Goal: Task Accomplishment & Management: Complete application form

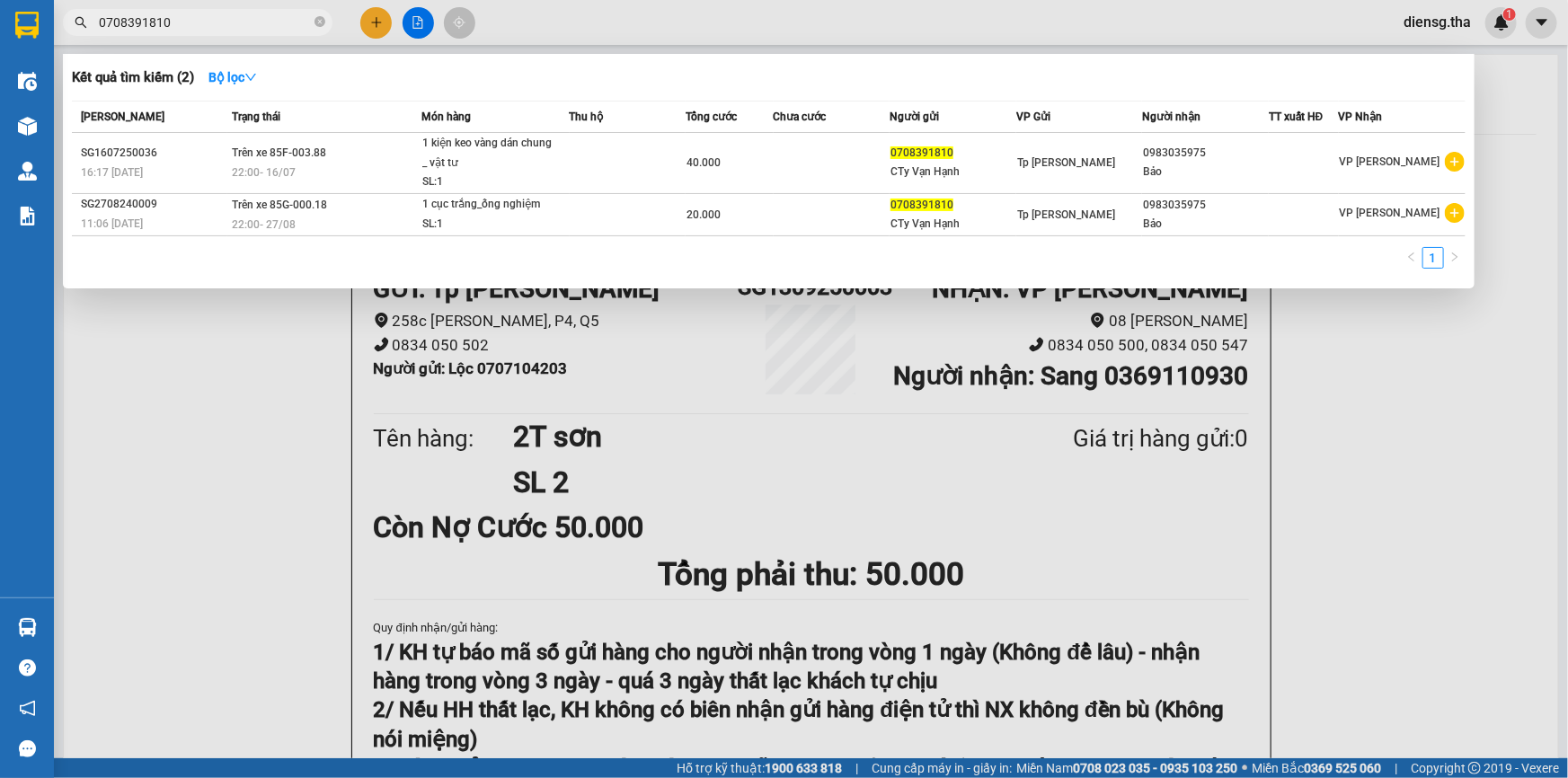
click at [270, 18] on input "0708391810" at bounding box center [205, 22] width 212 height 20
type input "0"
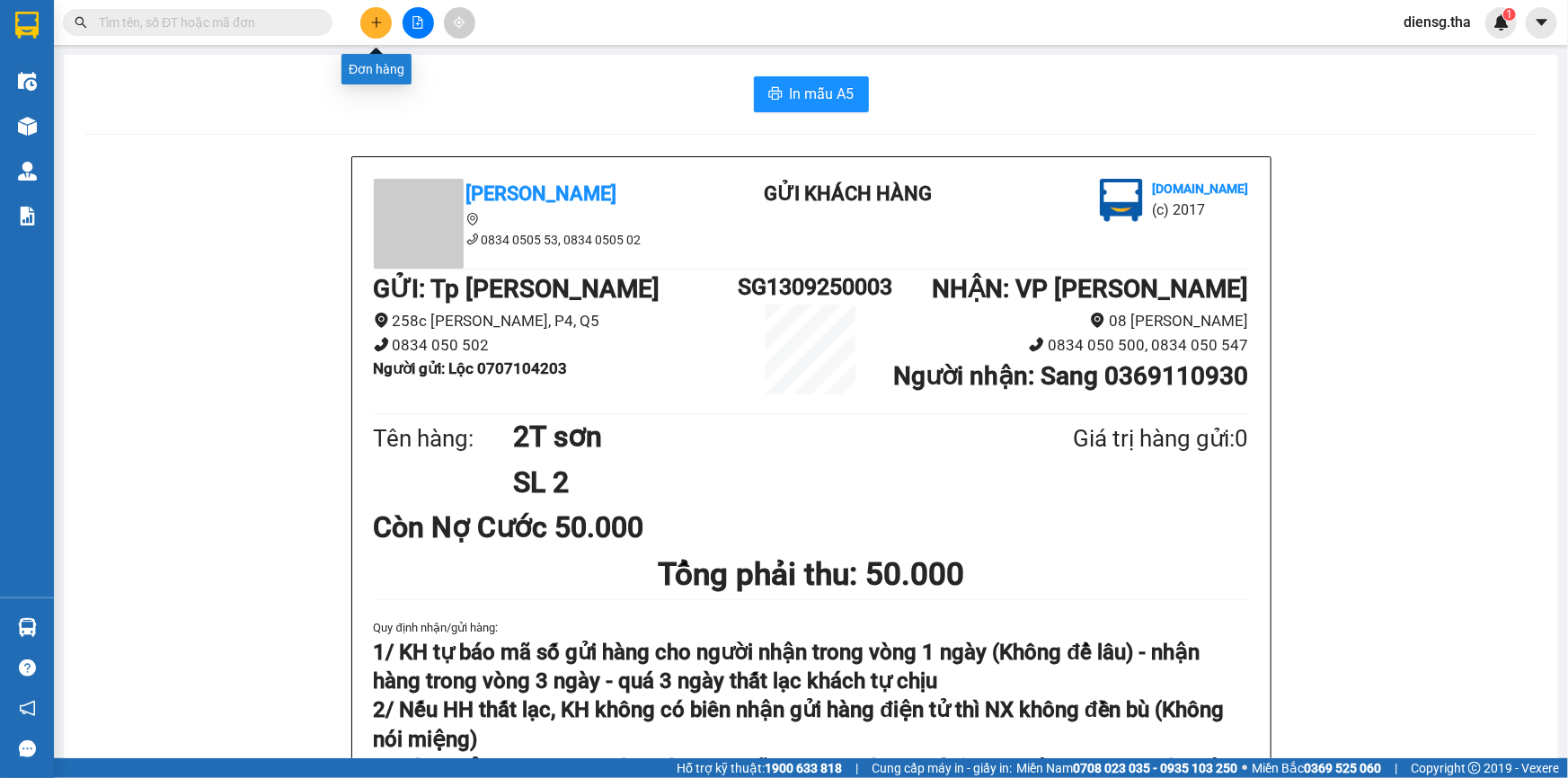
click at [376, 18] on icon "plus" at bounding box center [375, 22] width 1 height 9
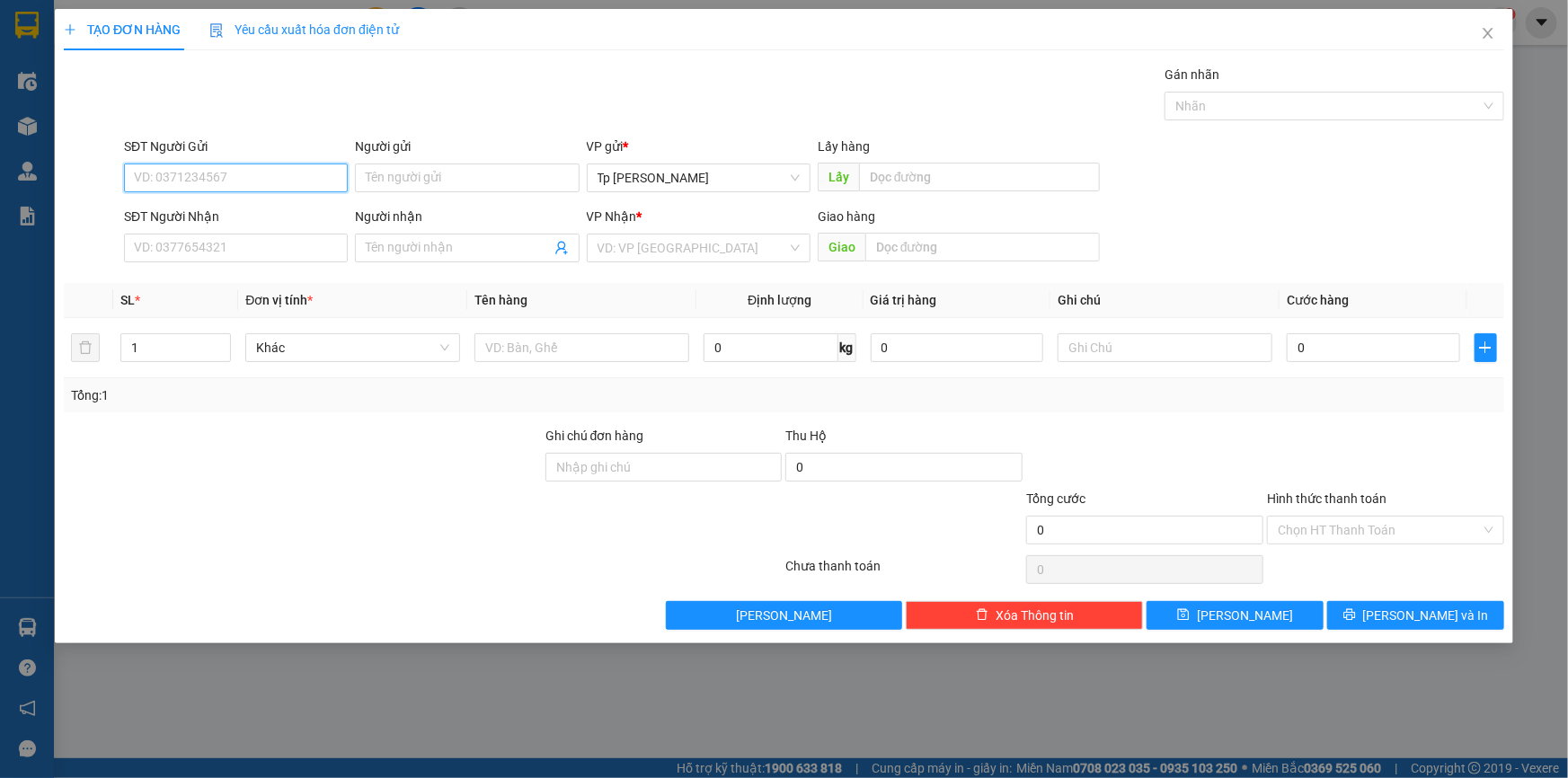
click at [234, 176] on input "SĐT Người Gửi" at bounding box center [235, 177] width 223 height 28
type input "0931631992"
click at [215, 213] on div "0931631992 - Vy" at bounding box center [236, 213] width 202 height 20
type input "Vy"
type input "0933252532"
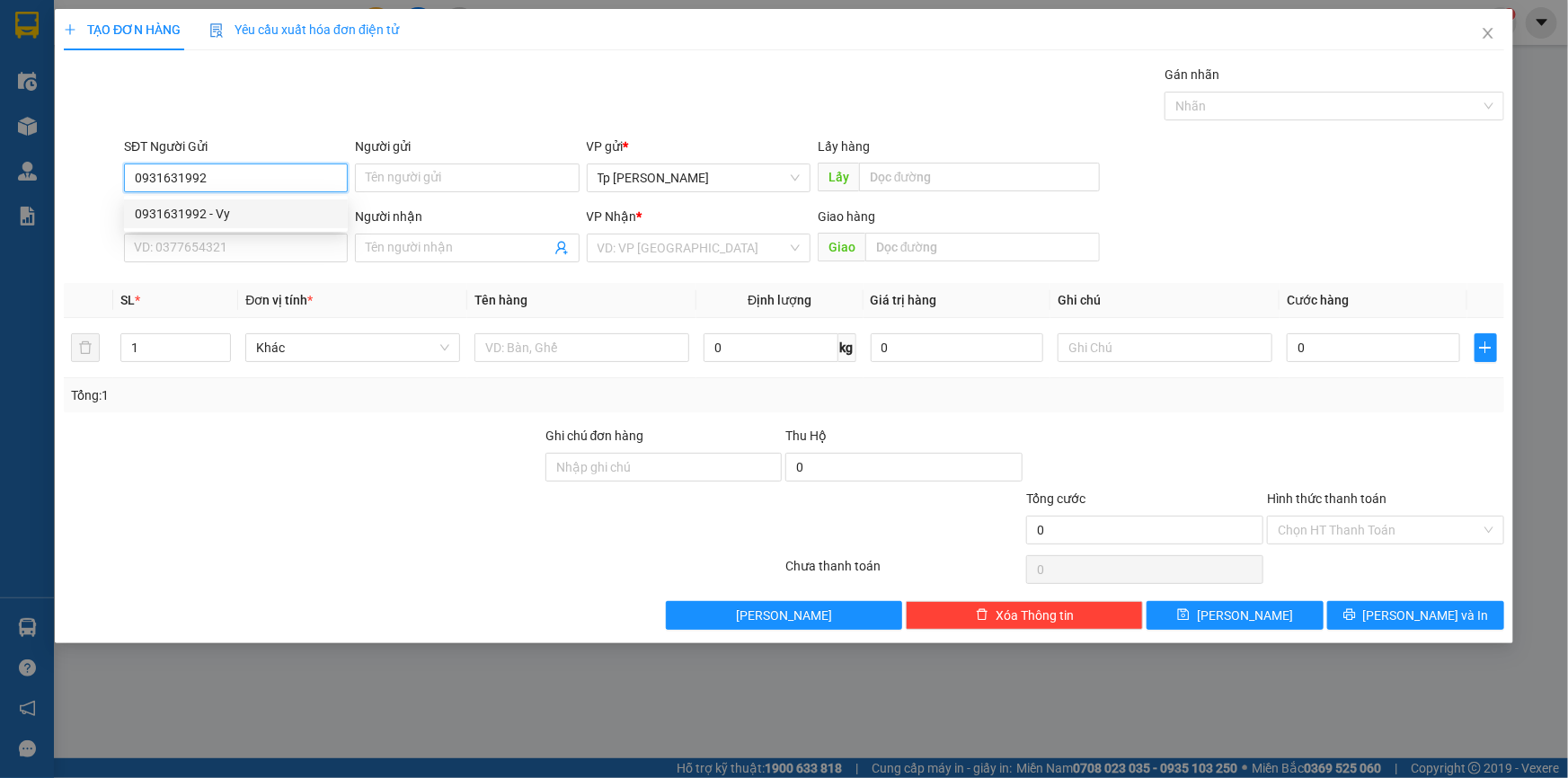
type input "[PERSON_NAME]"
type input "0931631992"
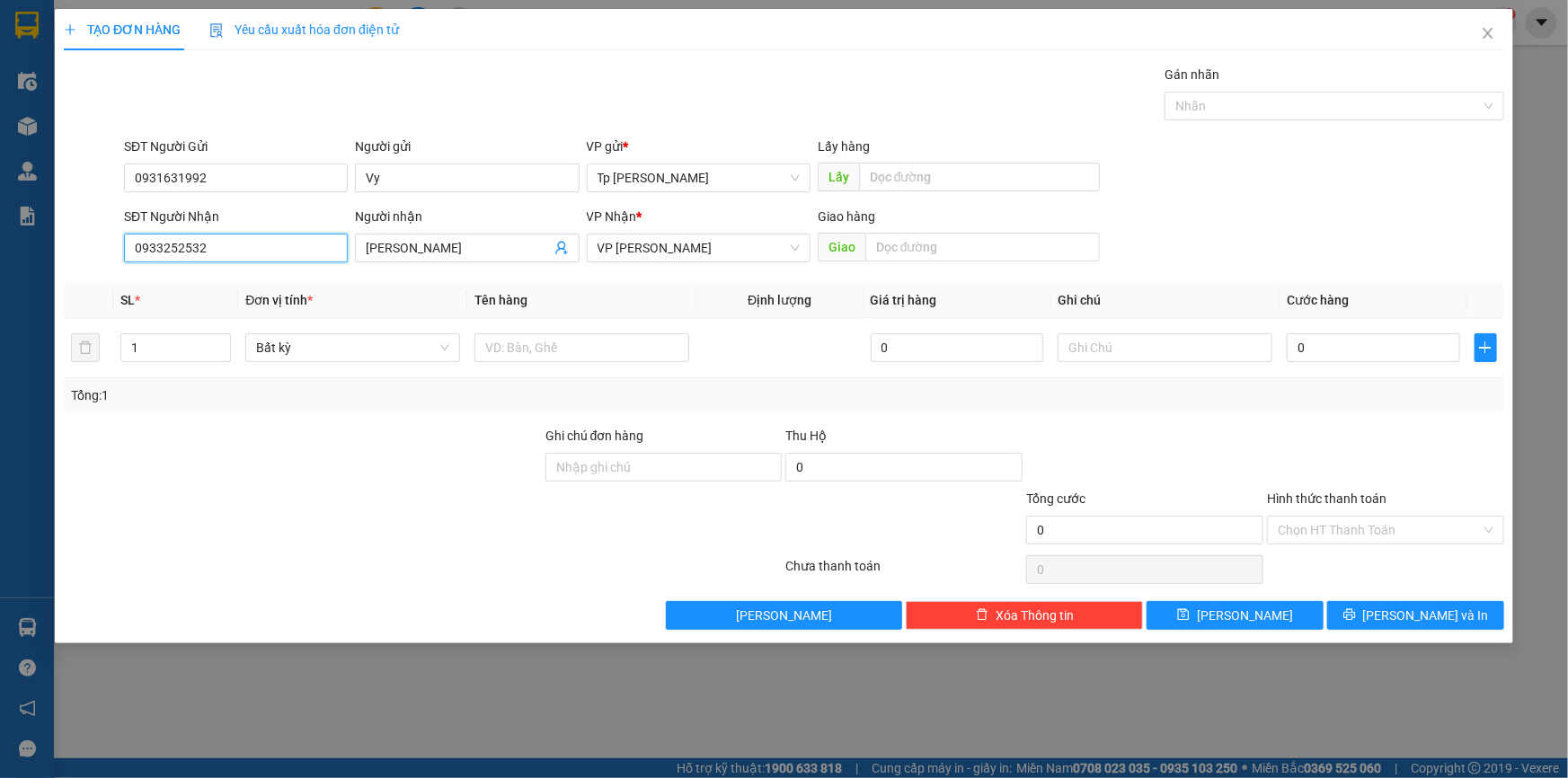
click at [223, 250] on input "0933252532" at bounding box center [235, 248] width 223 height 28
type input "0834050299"
click at [242, 287] on div "0834050299 - Chi nhàn" at bounding box center [236, 284] width 202 height 20
type input "Chi nhàn"
type input "0834050299"
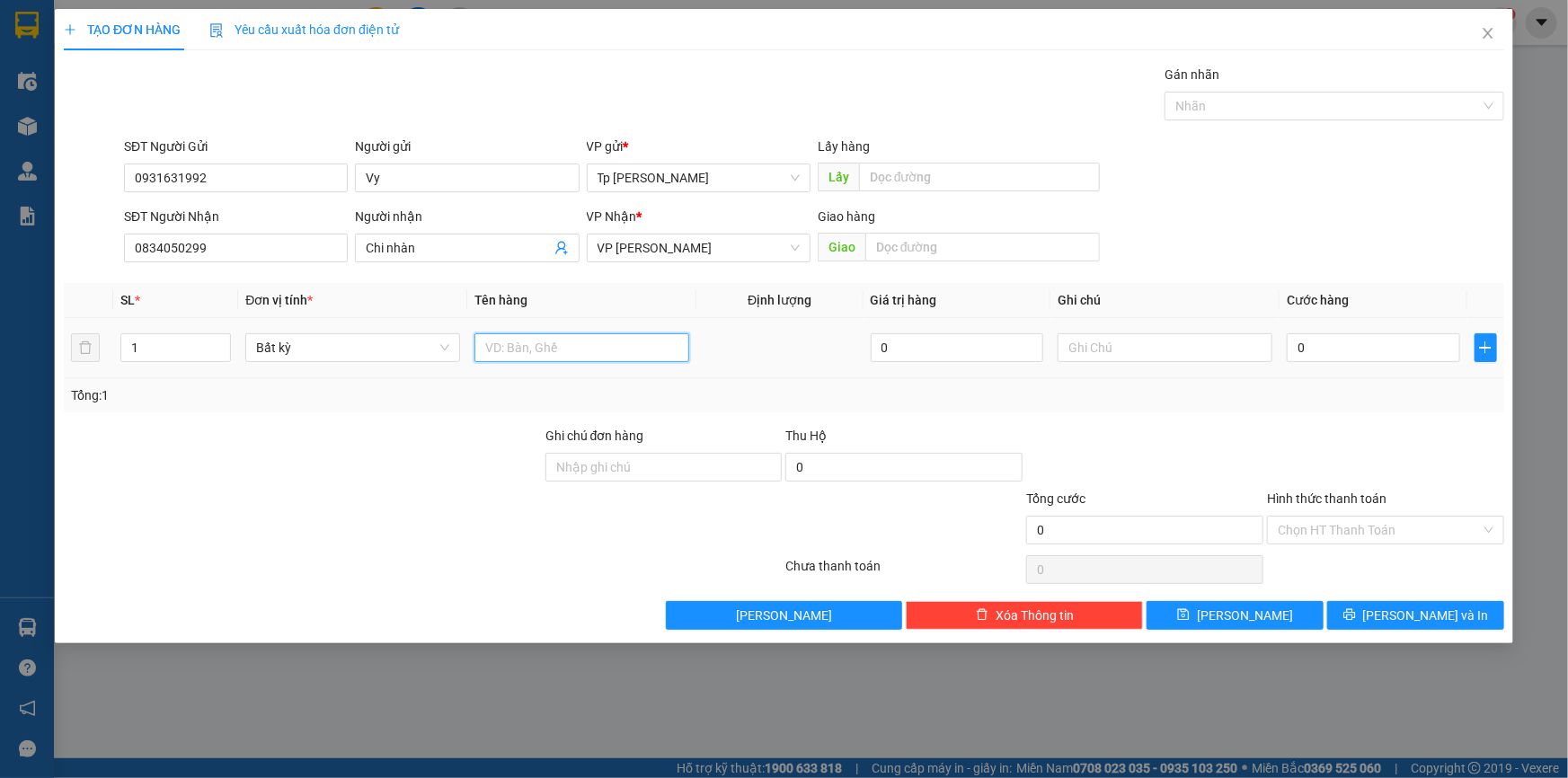
click at [492, 349] on input "text" at bounding box center [582, 347] width 215 height 28
click at [1316, 352] on input "0" at bounding box center [1373, 347] width 173 height 28
click at [665, 352] on input "1 goi boc nolon= [PERSON_NAME]" at bounding box center [582, 347] width 215 height 28
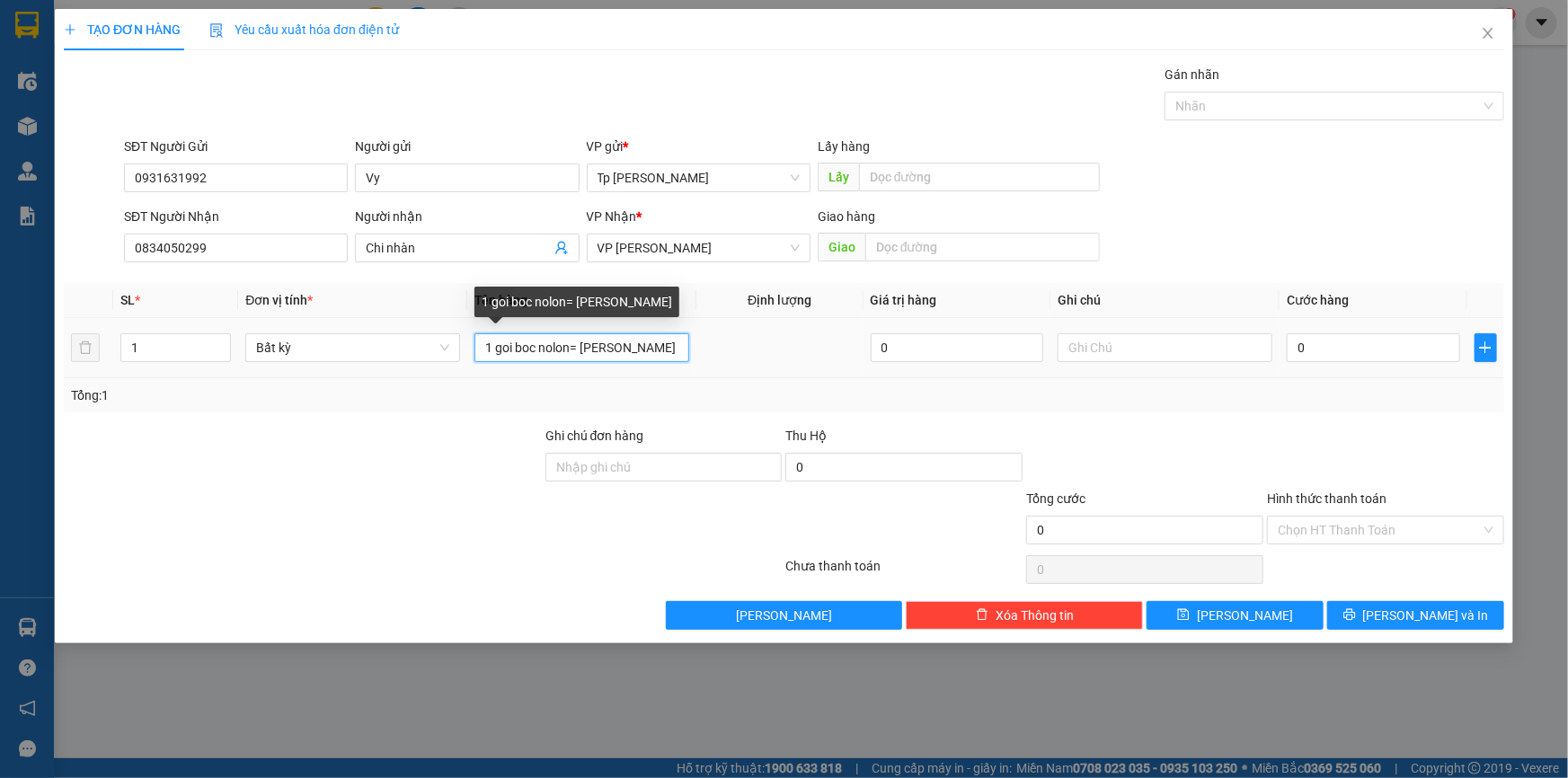
click at [665, 352] on input "1 goi boc nolon= [PERSON_NAME]" at bounding box center [582, 347] width 215 height 28
type input "1 goi boc nolon= mau hong= thiep cuoi"
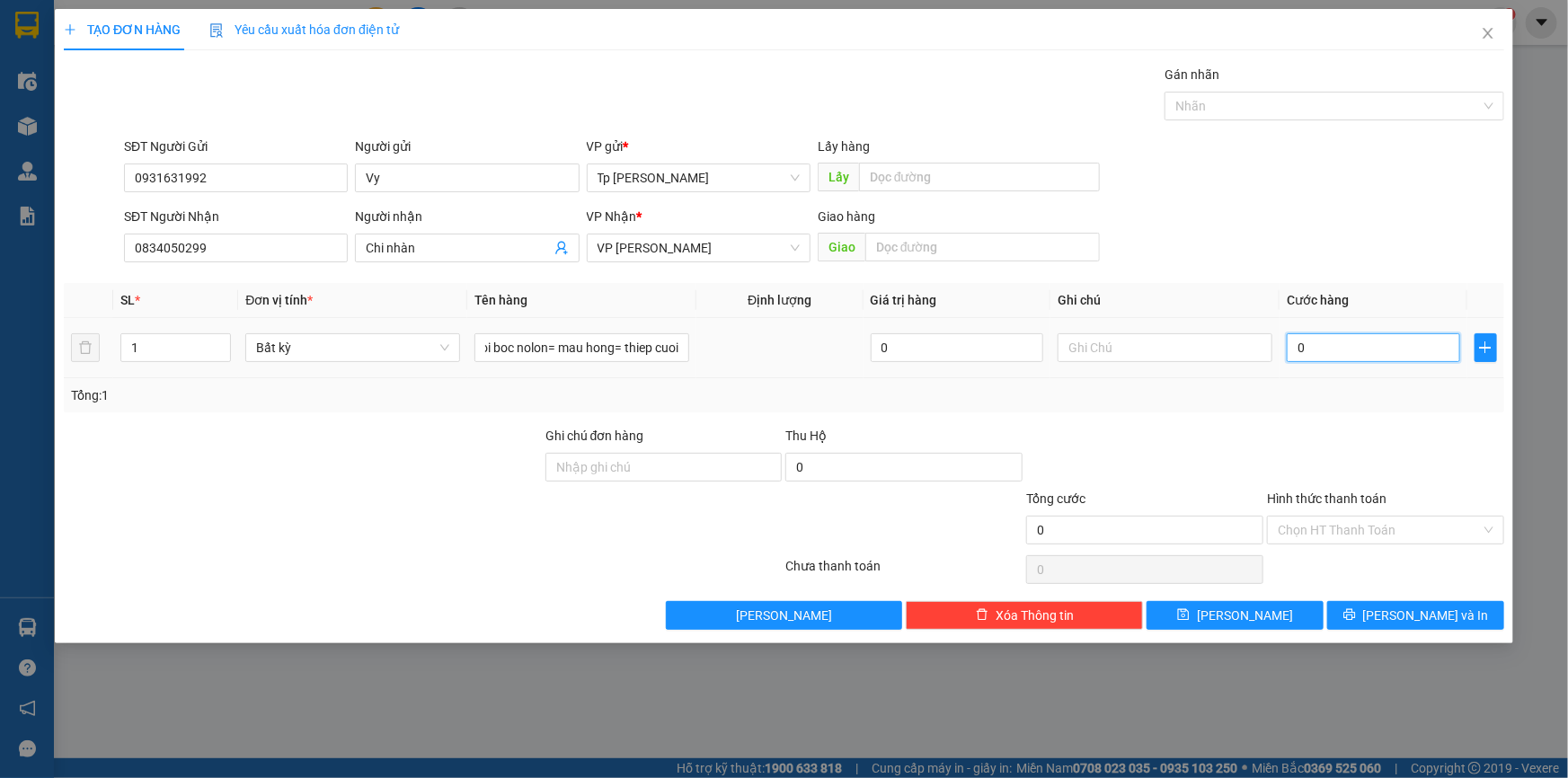
click at [1393, 351] on input "0" at bounding box center [1373, 347] width 173 height 28
type input "3"
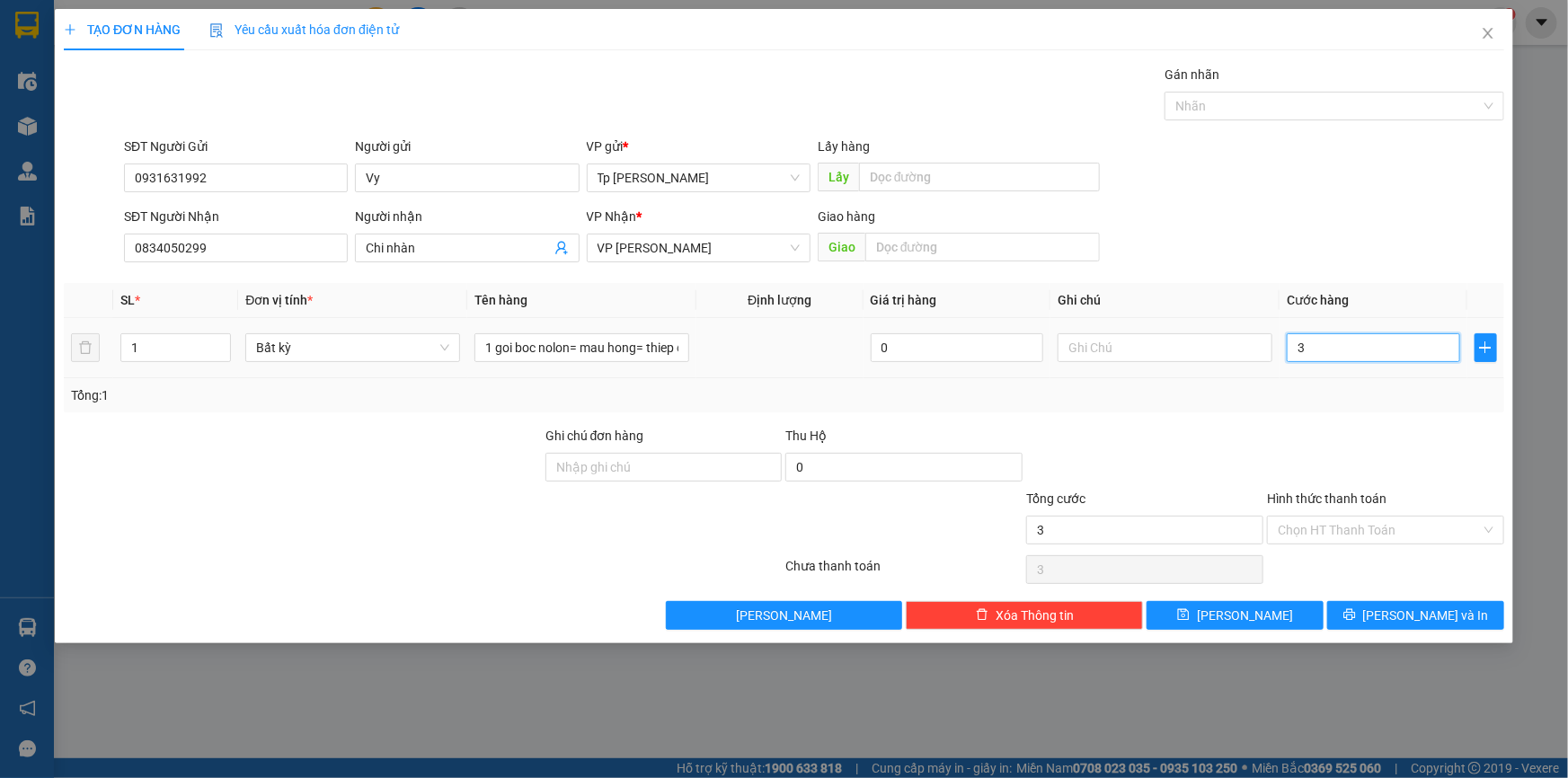
type input "30"
type input "30.000"
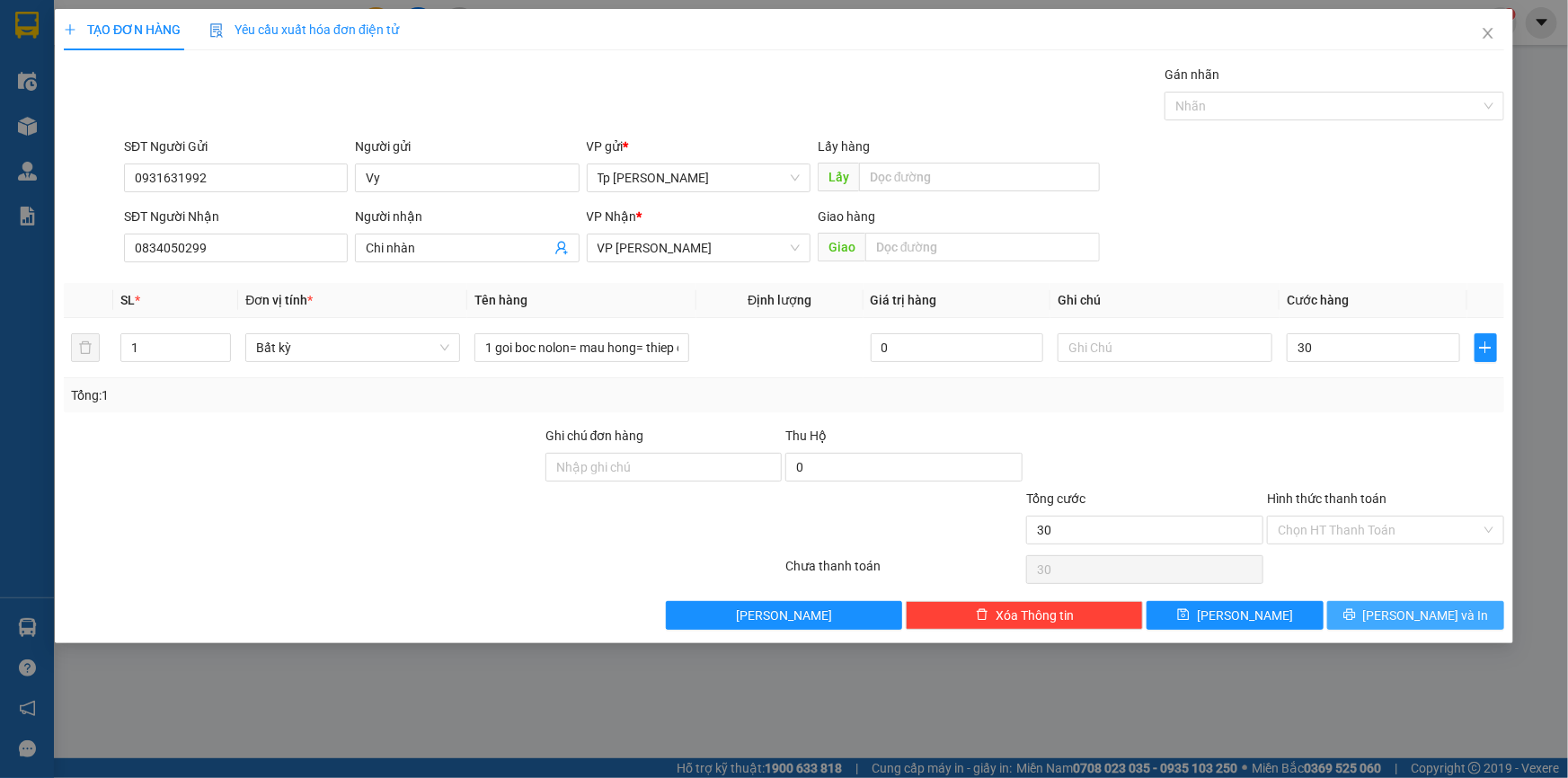
type input "30.000"
click at [1363, 611] on button "[PERSON_NAME] và In" at bounding box center [1415, 615] width 177 height 28
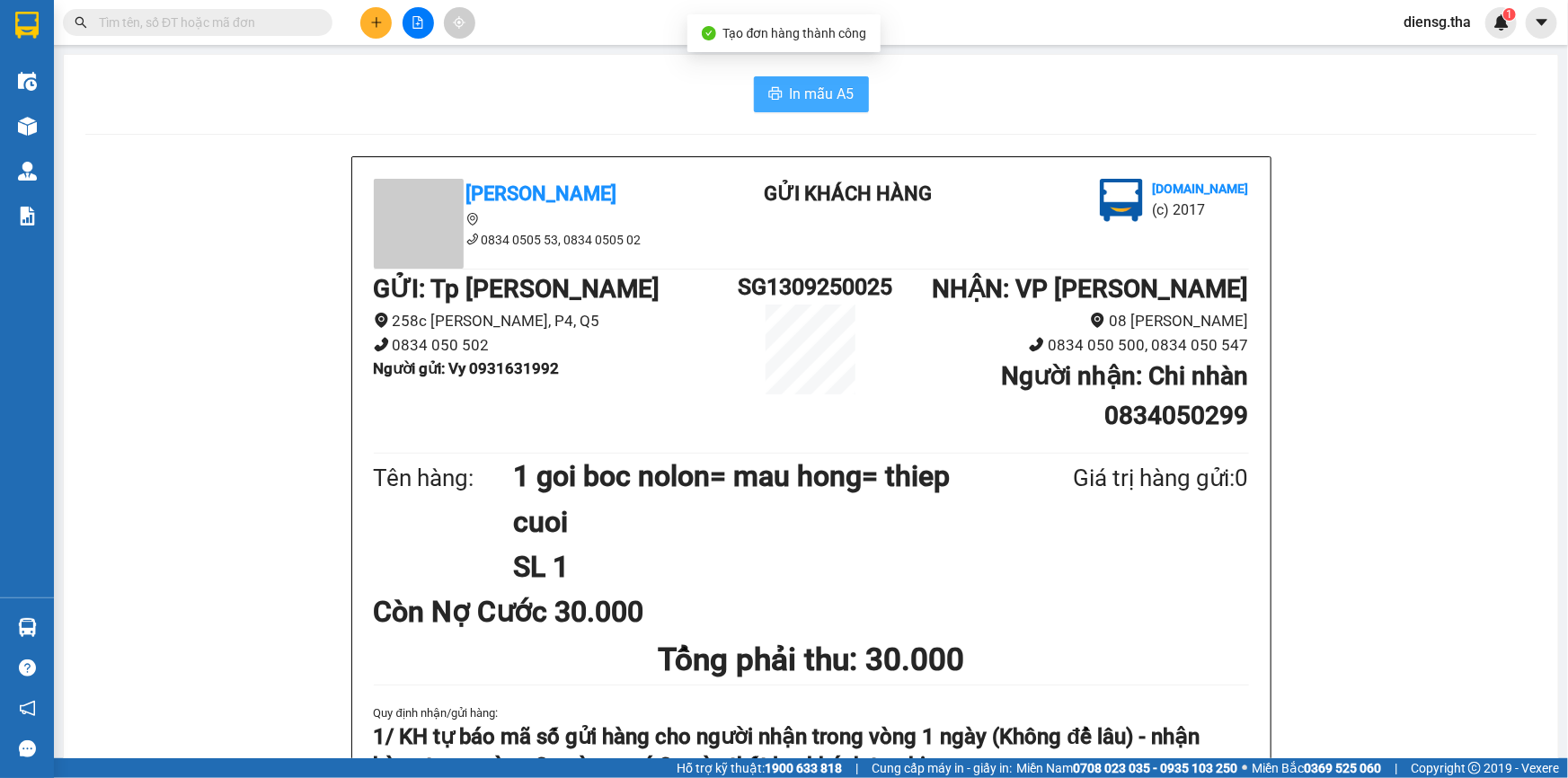
click at [826, 84] on span "In mẫu A5" at bounding box center [821, 94] width 65 height 23
click at [371, 24] on icon "plus" at bounding box center [376, 22] width 12 height 12
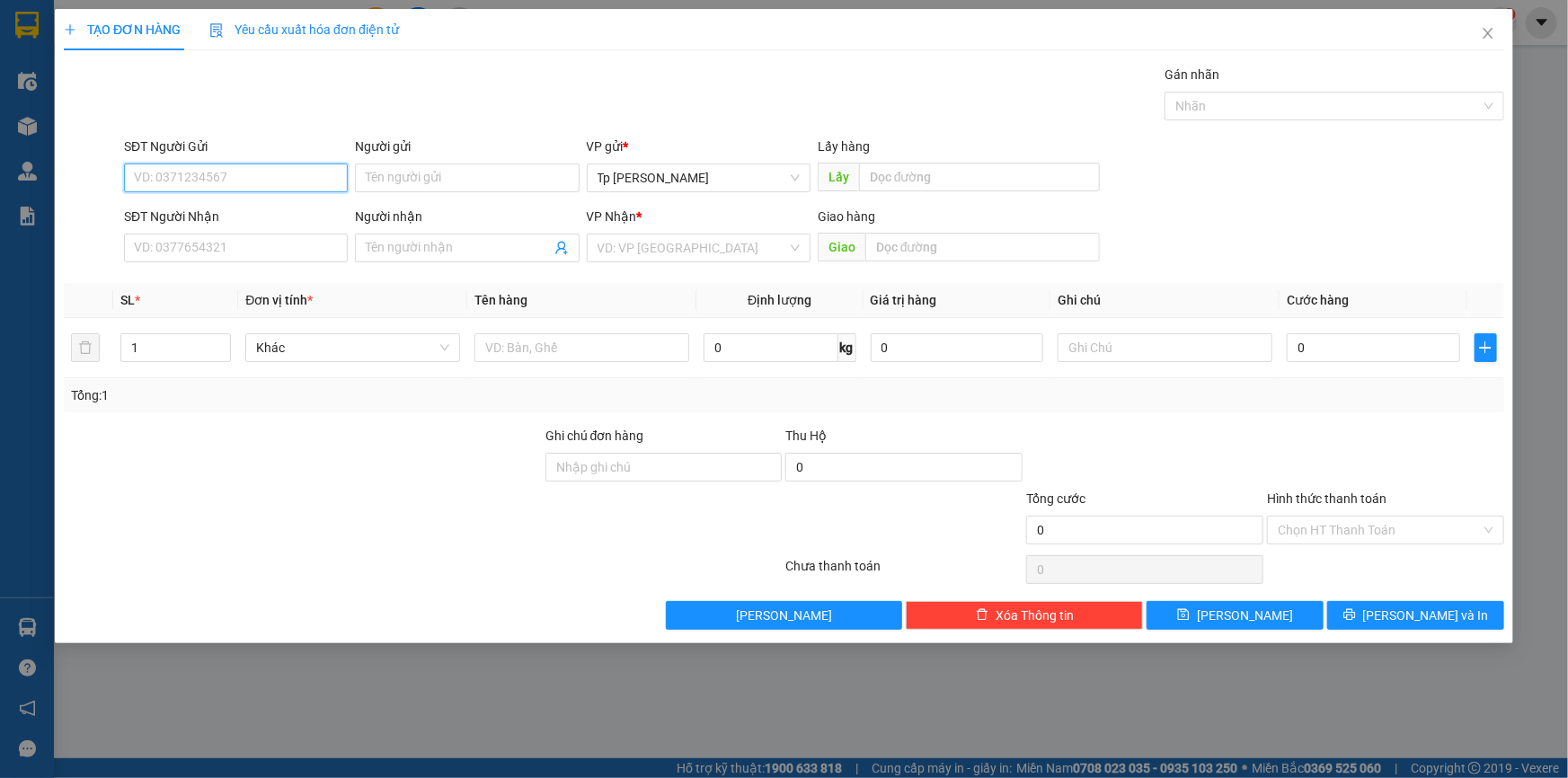
click at [251, 182] on input "SĐT Người Gửi" at bounding box center [235, 177] width 223 height 28
type input "0903733488"
click at [239, 216] on div "0903733488 - [PERSON_NAME]" at bounding box center [236, 213] width 202 height 20
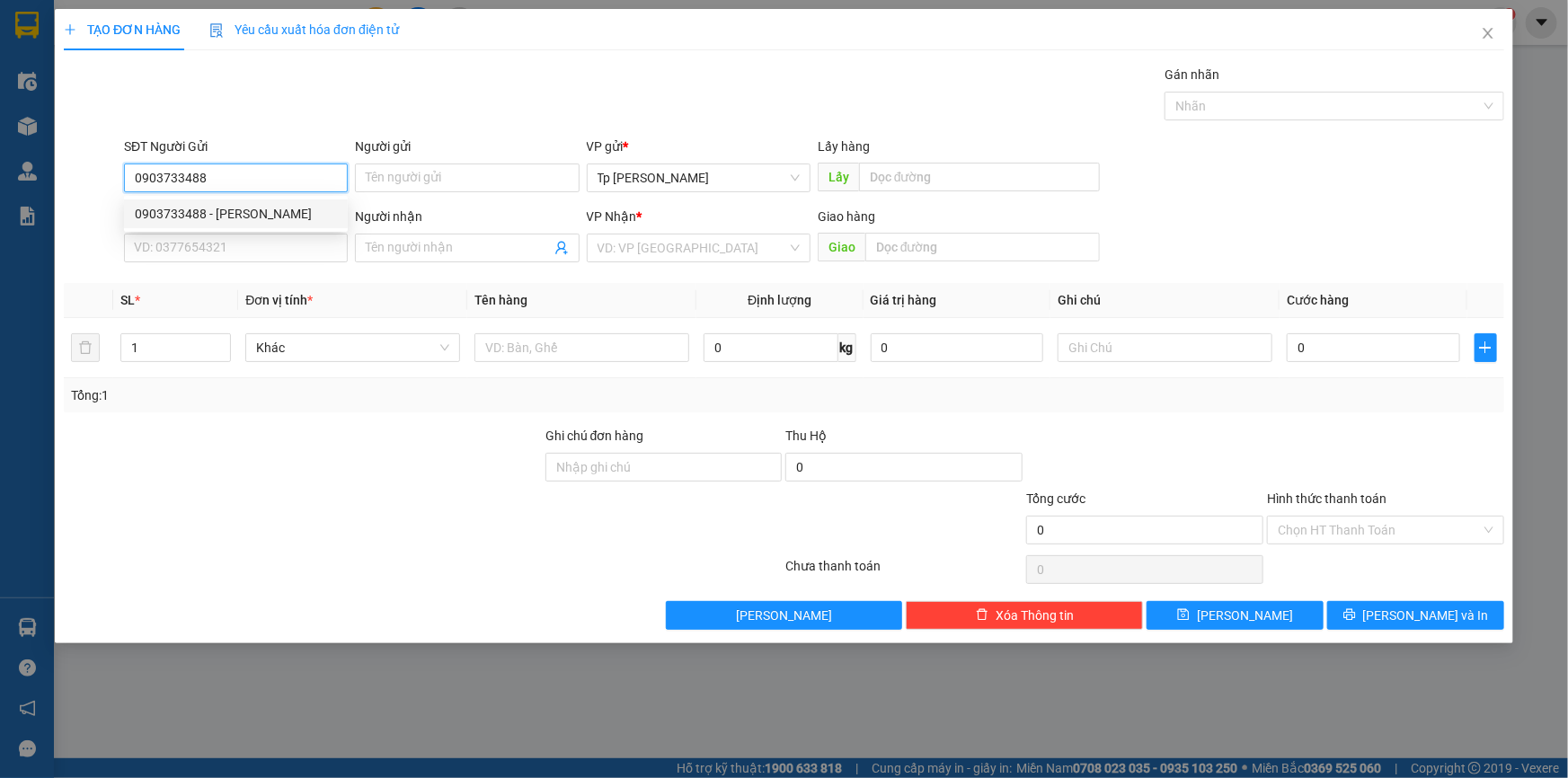
type input "[PERSON_NAME]"
type input "0778967396"
type input "[PERSON_NAME]"
type input "0903733488"
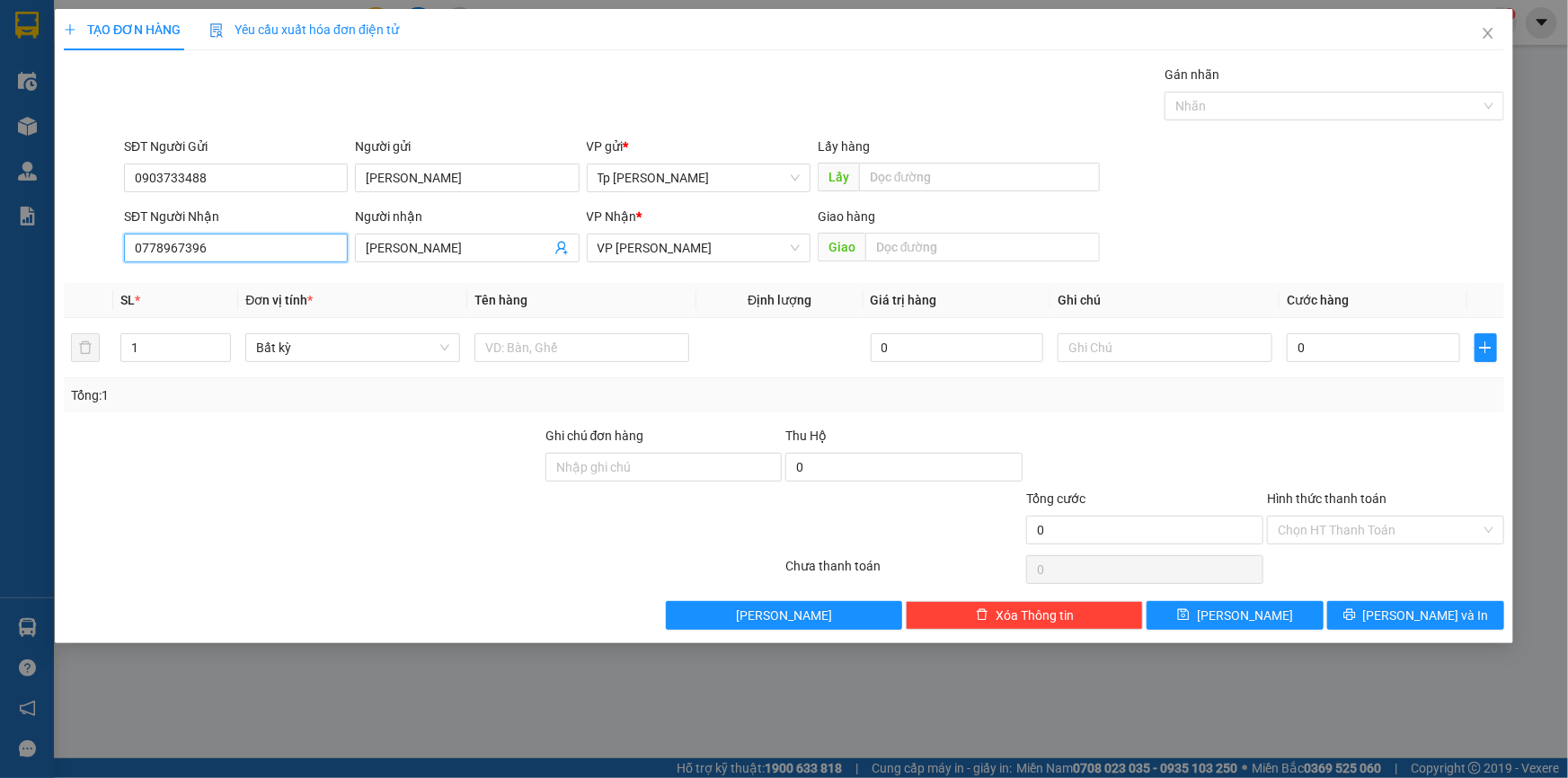
click at [244, 253] on input "0778967396" at bounding box center [235, 248] width 223 height 28
type input "0914852856"
click at [275, 288] on div "0914852856 - nghệ thương" at bounding box center [236, 284] width 202 height 20
type input "nghệ thương"
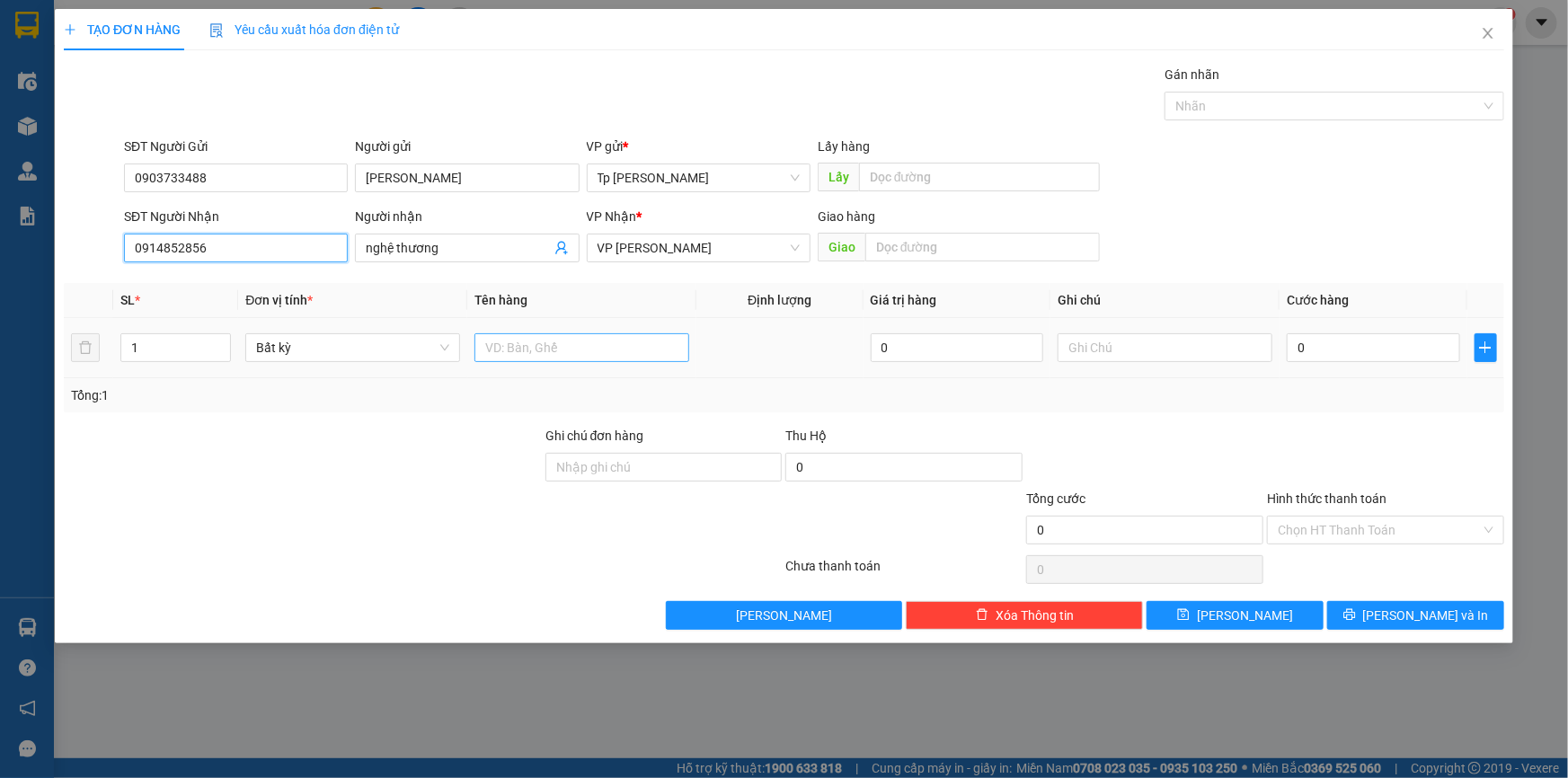
type input "0914852856"
click at [499, 354] on input "text" at bounding box center [582, 347] width 215 height 28
type input "1 goi ua d9en= thiep cuoi"
click at [1301, 341] on input "0" at bounding box center [1373, 347] width 173 height 28
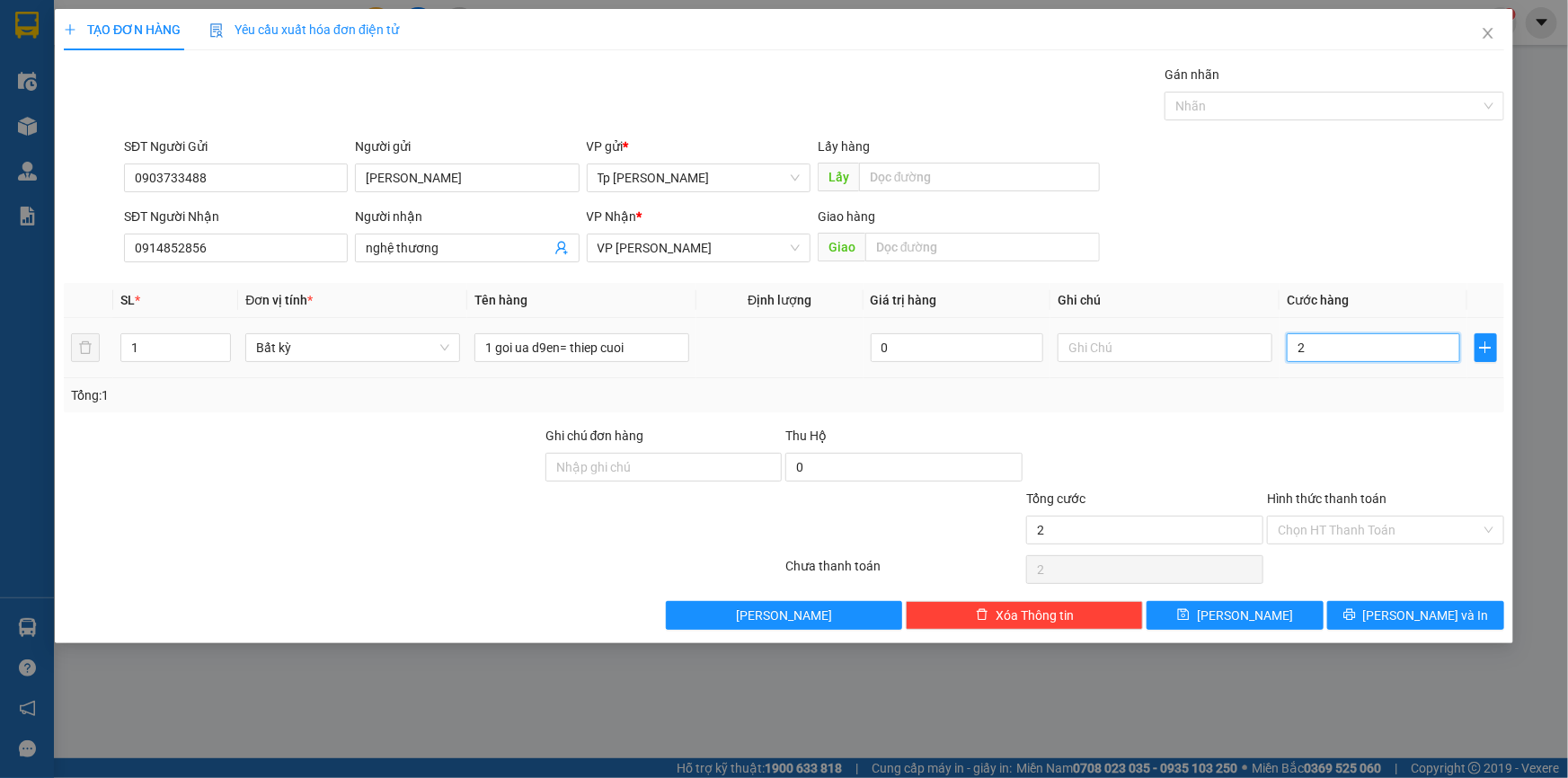
type input "2"
type input "20"
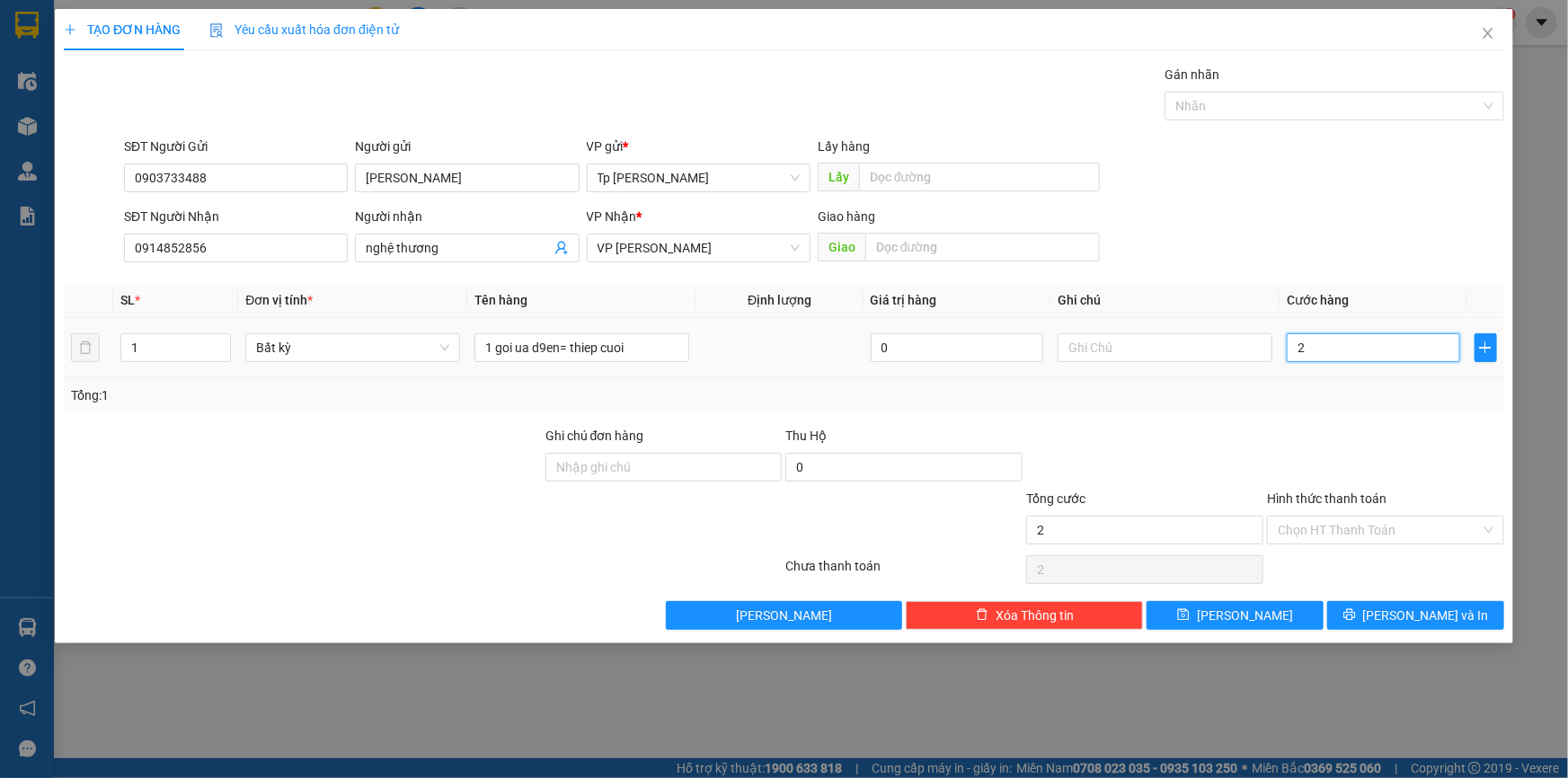
type input "20"
type input "20.000"
click at [1365, 608] on button "[PERSON_NAME] và In" at bounding box center [1415, 615] width 177 height 28
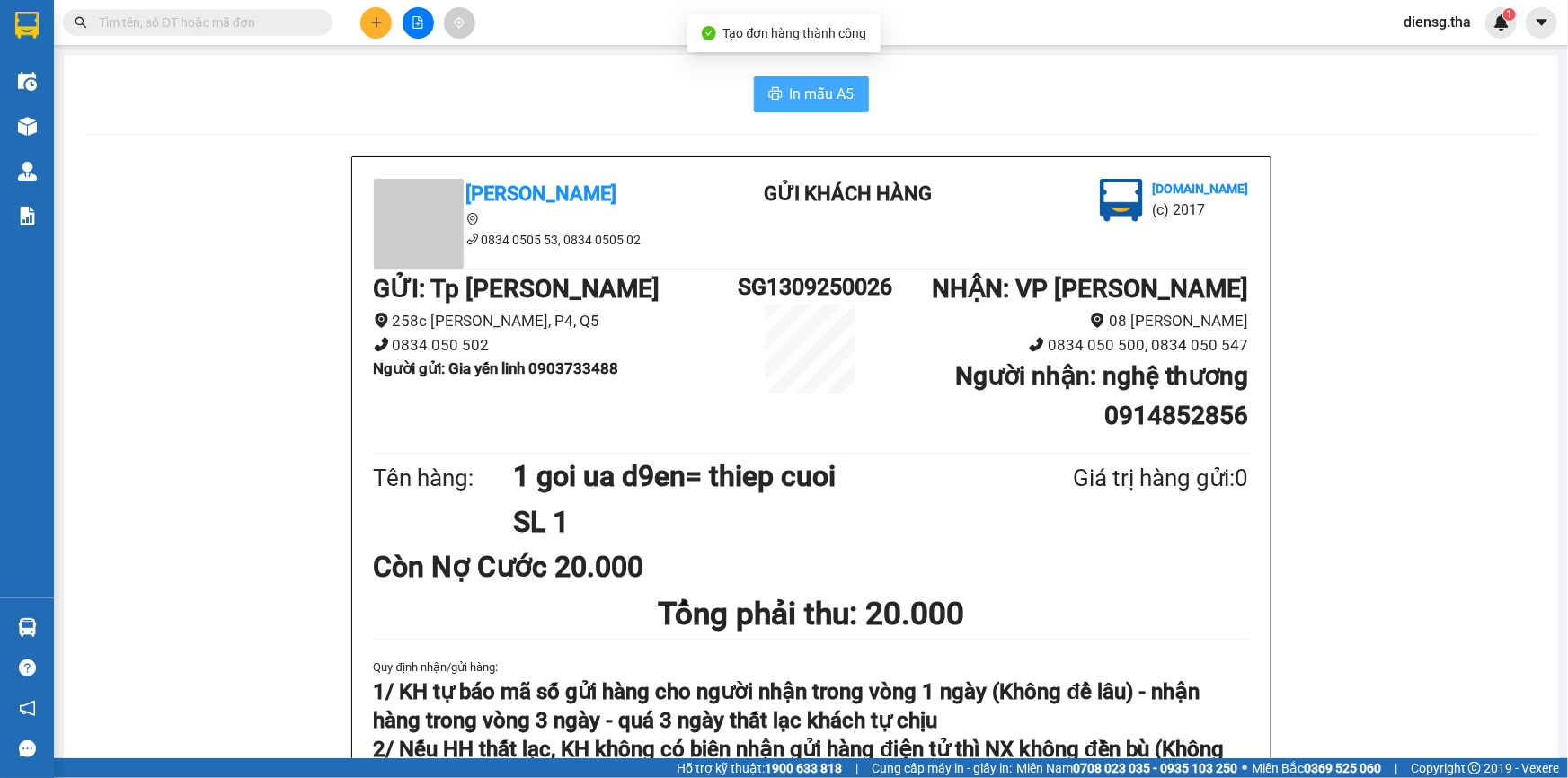
click at [806, 97] on span "In mẫu A5" at bounding box center [821, 94] width 65 height 23
click at [276, 18] on input "text" at bounding box center [205, 22] width 212 height 20
click at [267, 98] on div "In mẫu A5" at bounding box center [811, 94] width 1451 height 36
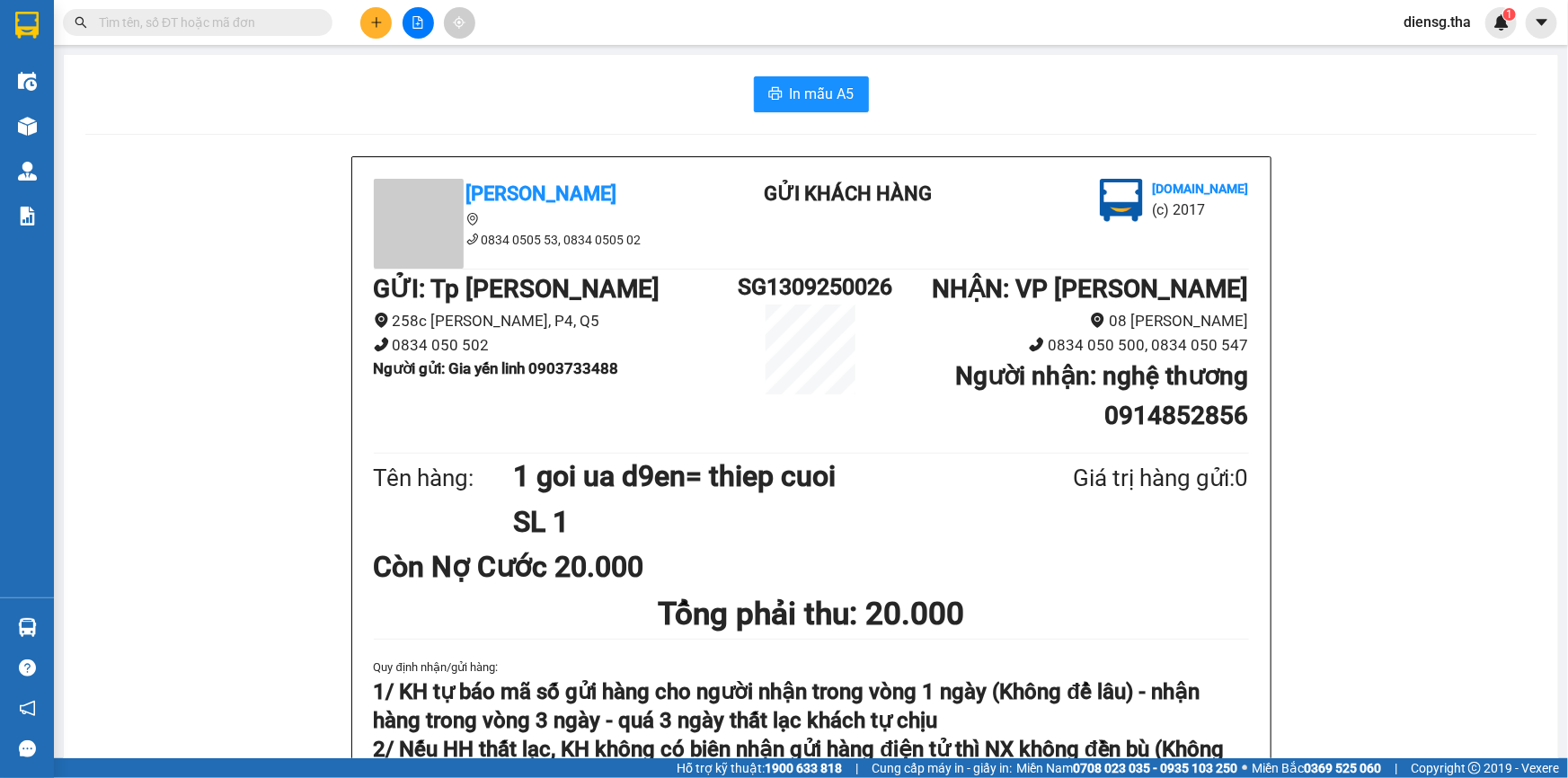
click at [338, 102] on div "In mẫu A5" at bounding box center [811, 94] width 1451 height 36
click at [369, 93] on div "In mẫu A5" at bounding box center [811, 94] width 1451 height 36
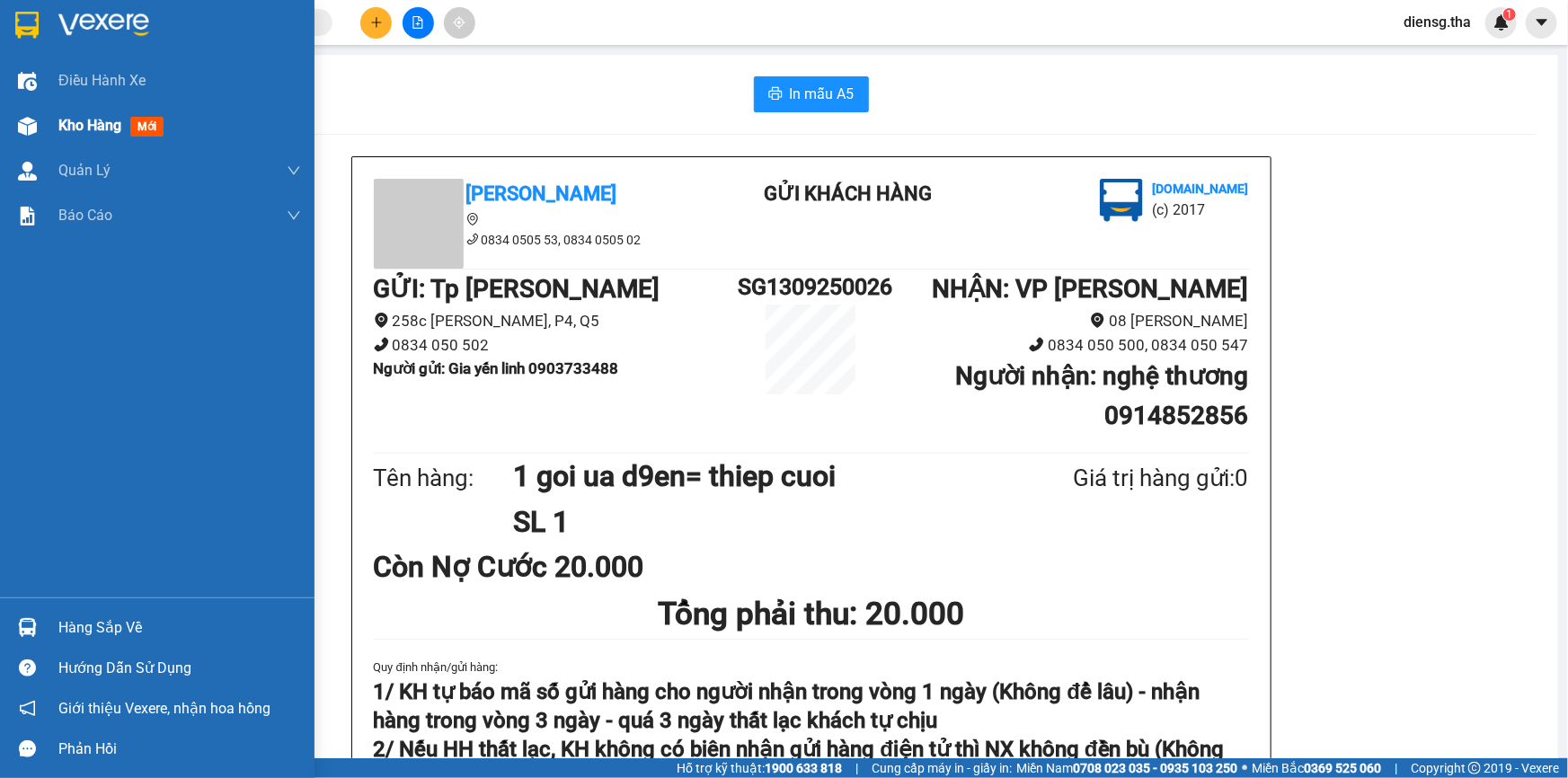
click at [117, 123] on span "Kho hàng" at bounding box center [90, 125] width 63 height 17
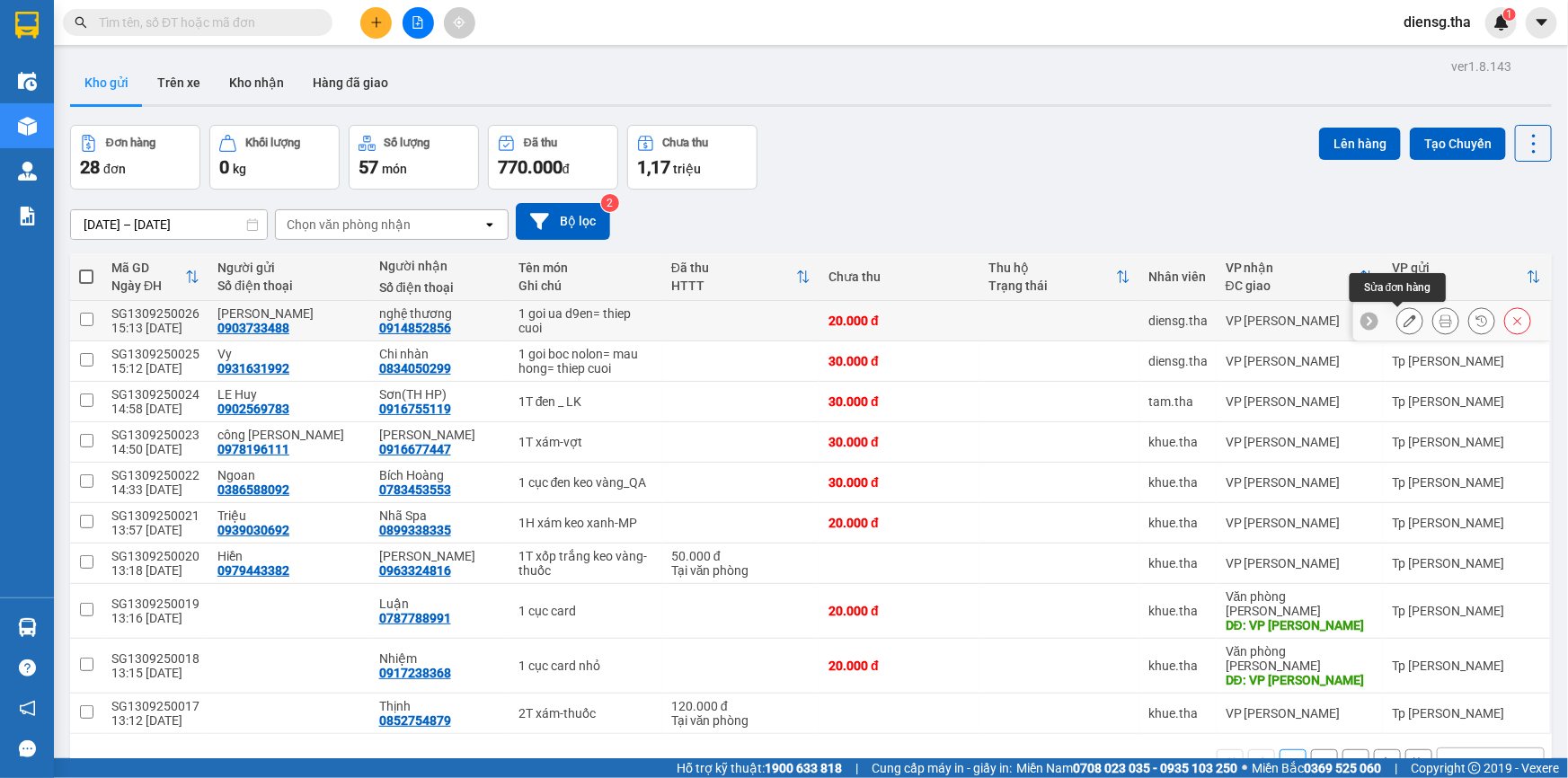
click at [1403, 323] on icon at bounding box center [1409, 320] width 12 height 12
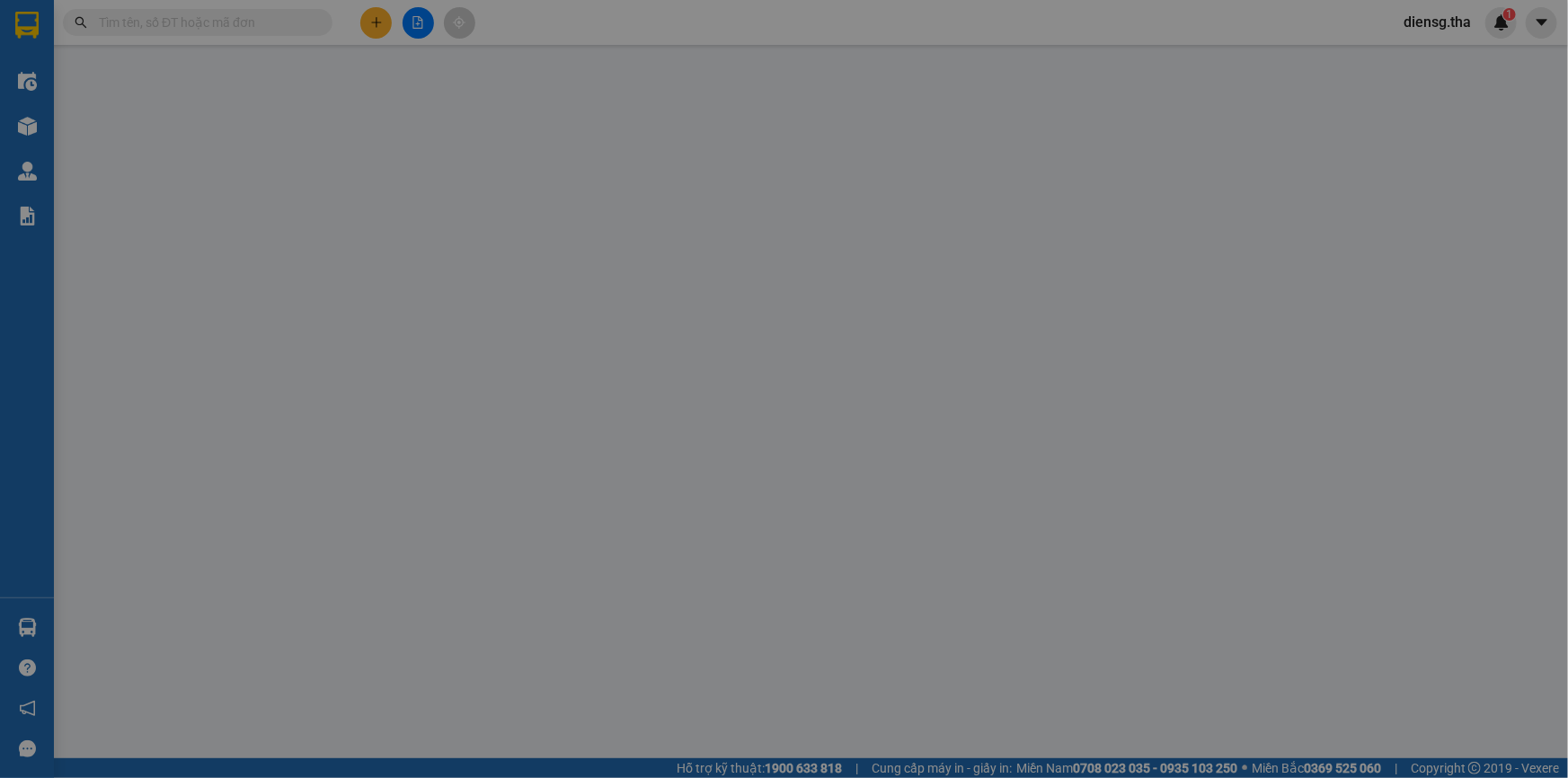
type input "0903733488"
type input "[PERSON_NAME]"
type input "0914852856"
type input "nghệ thương"
type input "20.000"
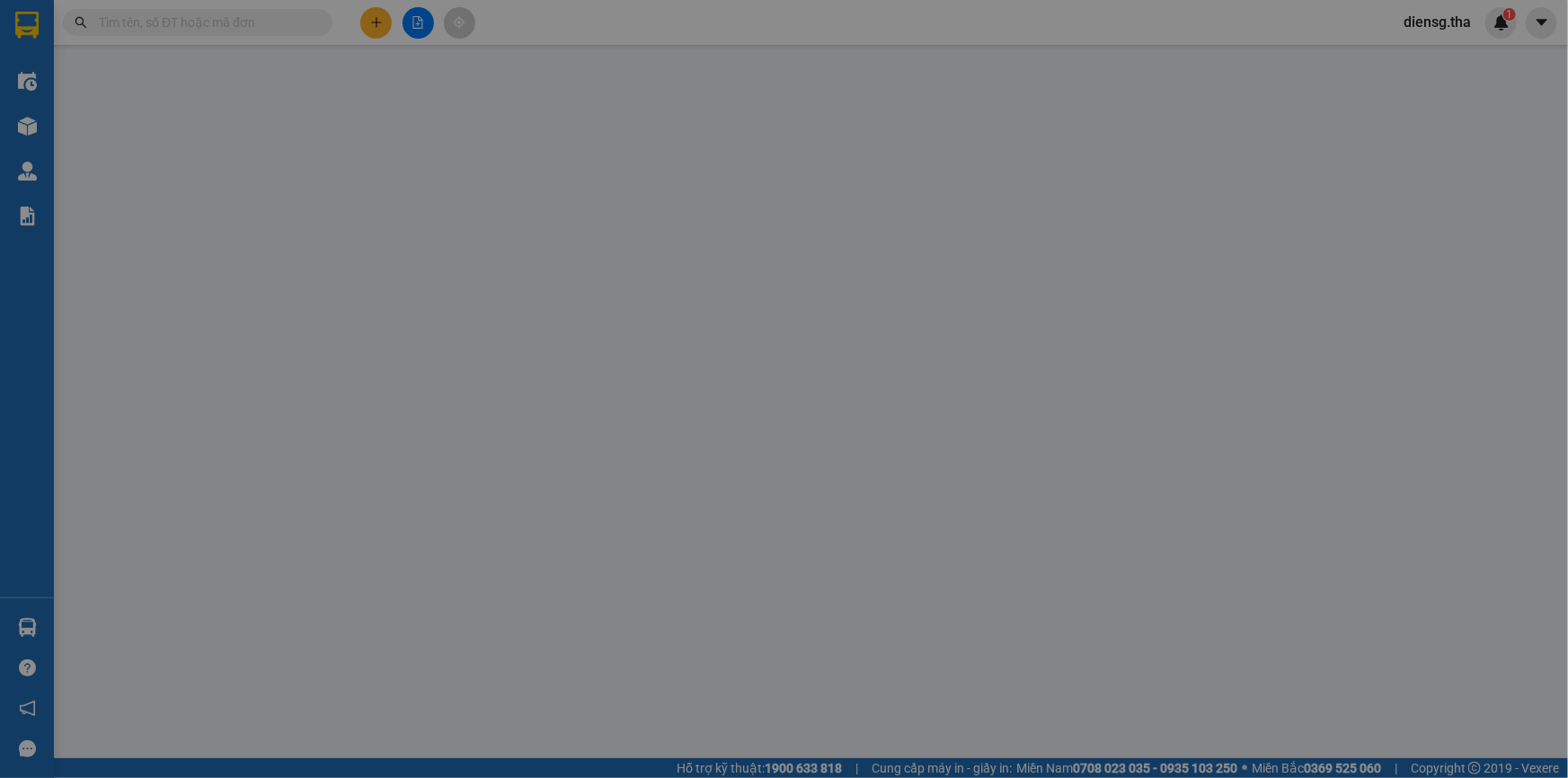
type input "20.000"
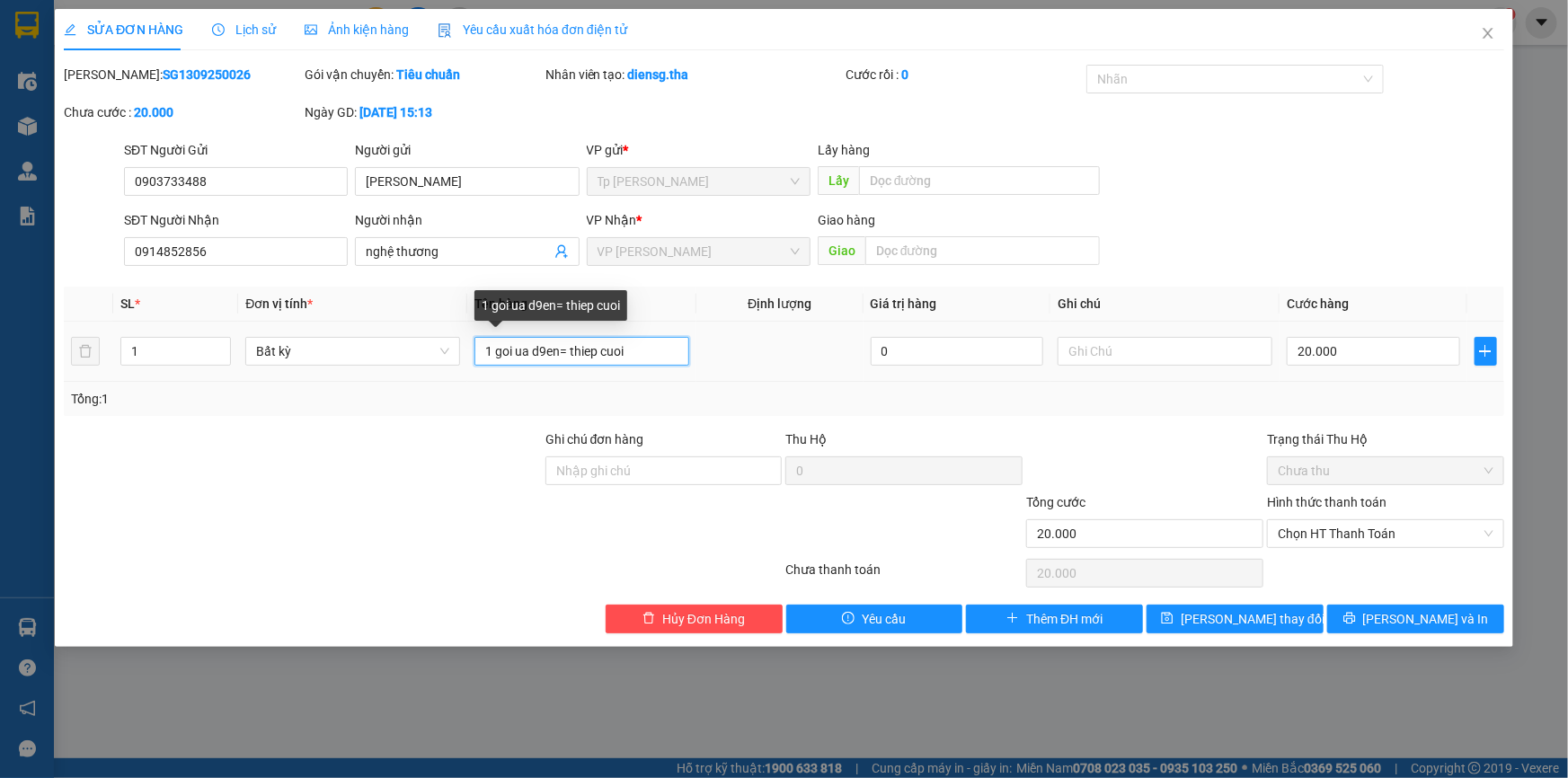
click at [546, 349] on input "1 goi ua d9en= thiep cuoi" at bounding box center [582, 351] width 215 height 28
click at [559, 356] on input "1 goi ua d9en= thiep cuoi" at bounding box center [582, 351] width 215 height 28
type input "1 goi mau den= thiep cuoi"
